Goal: Navigation & Orientation: Understand site structure

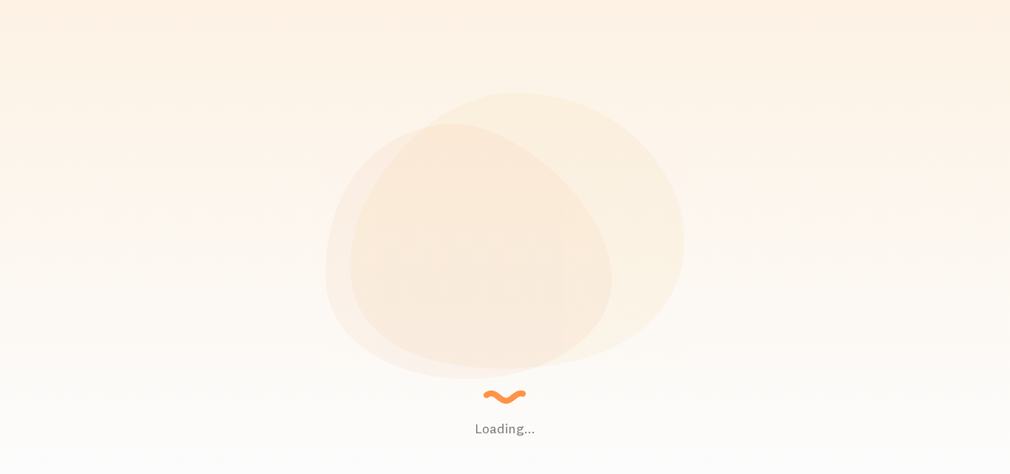
click at [797, 342] on div "Loading... Setting up a seamless experience... - [GEOGRAPHIC_DATA] Gathering da…" at bounding box center [505, 237] width 1010 height 474
drag, startPoint x: 0, startPoint y: 0, endPoint x: 797, endPoint y: 342, distance: 867.1
click at [797, 342] on div "Loading... Setting up a seamless experience... - [GEOGRAPHIC_DATA] Gathering da…" at bounding box center [505, 237] width 1010 height 474
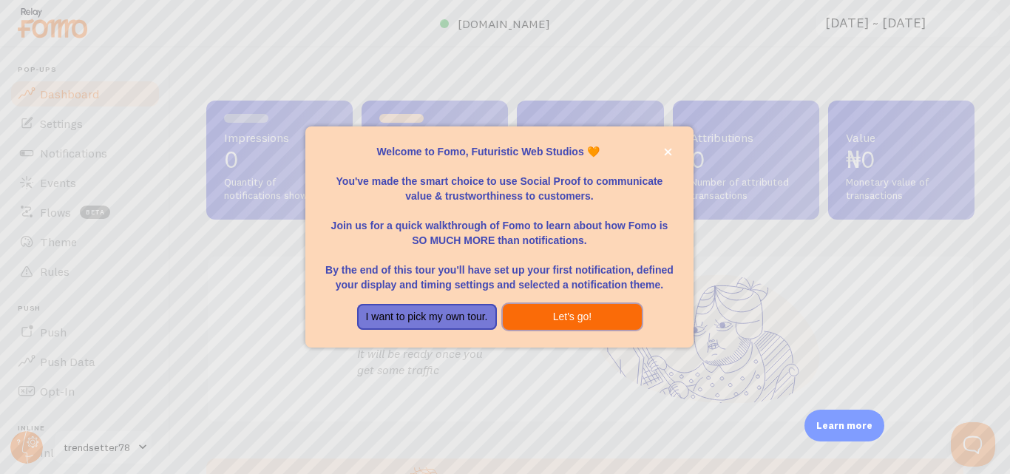
click at [581, 317] on button "Let's go!" at bounding box center [573, 317] width 140 height 27
